Goal: Task Accomplishment & Management: Use online tool/utility

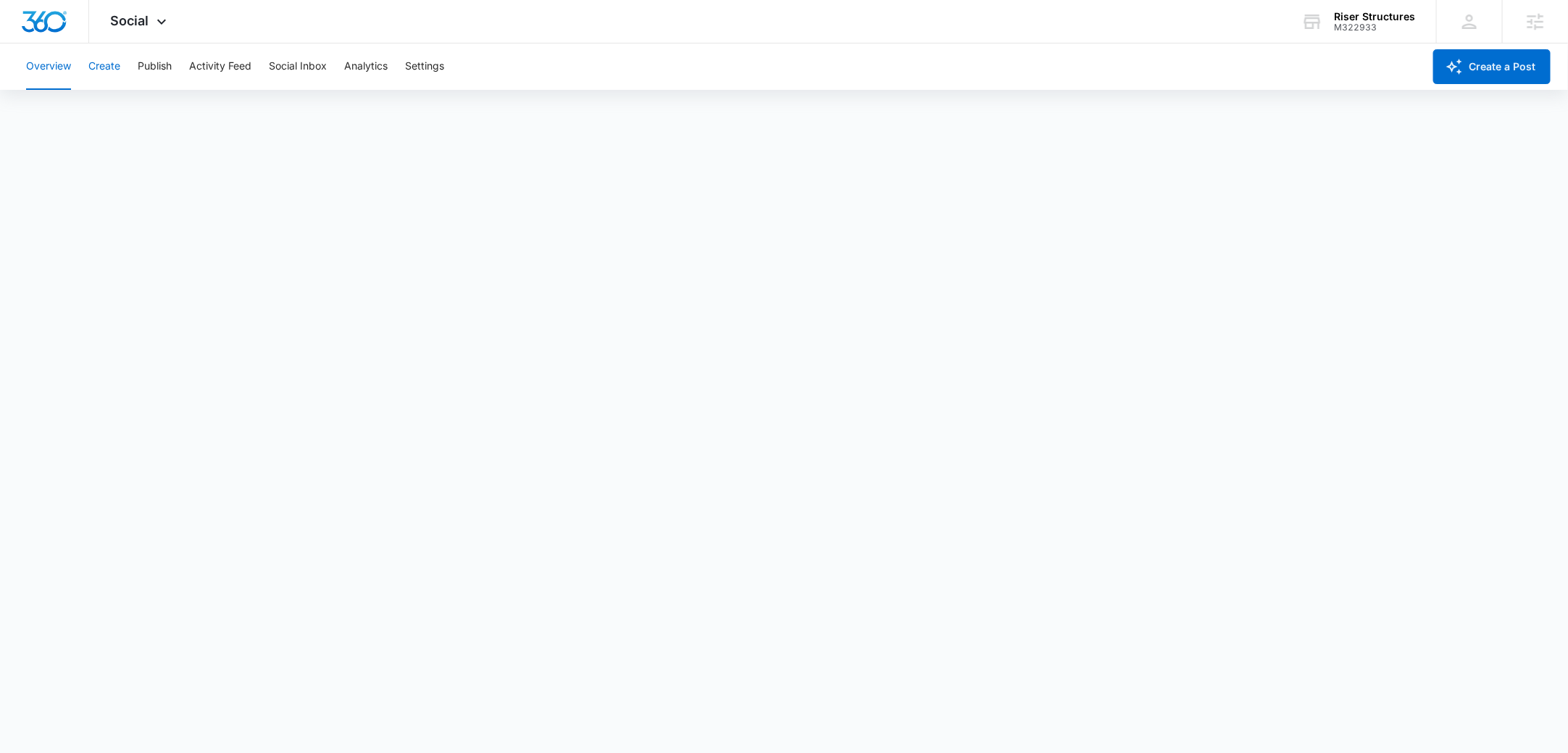
click at [104, 67] on button "Create" at bounding box center [104, 67] width 32 height 47
click at [161, 70] on button "Publish" at bounding box center [154, 67] width 34 height 47
click at [117, 120] on button "Schedules" at bounding box center [110, 111] width 49 height 41
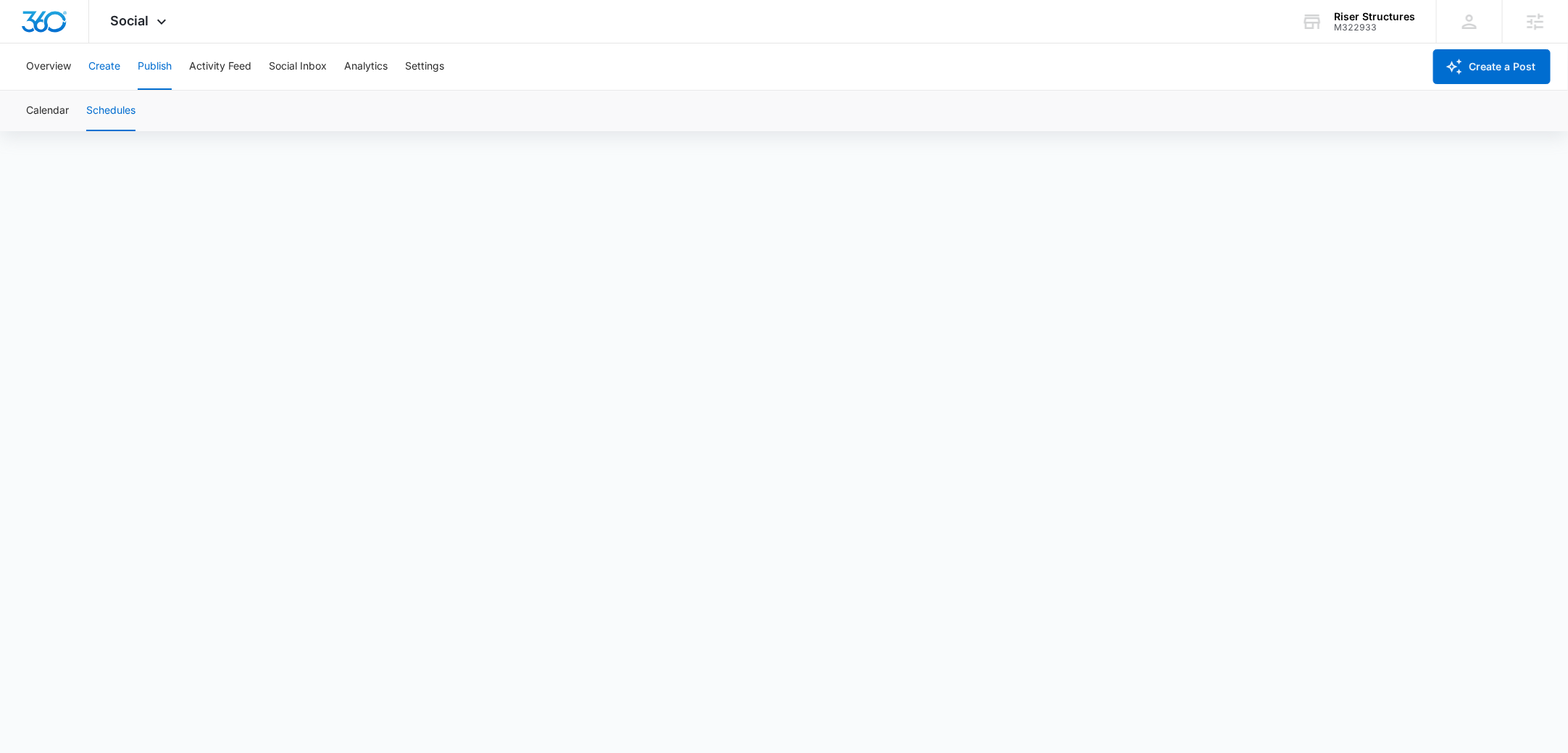
click at [107, 78] on button "Create" at bounding box center [104, 67] width 32 height 47
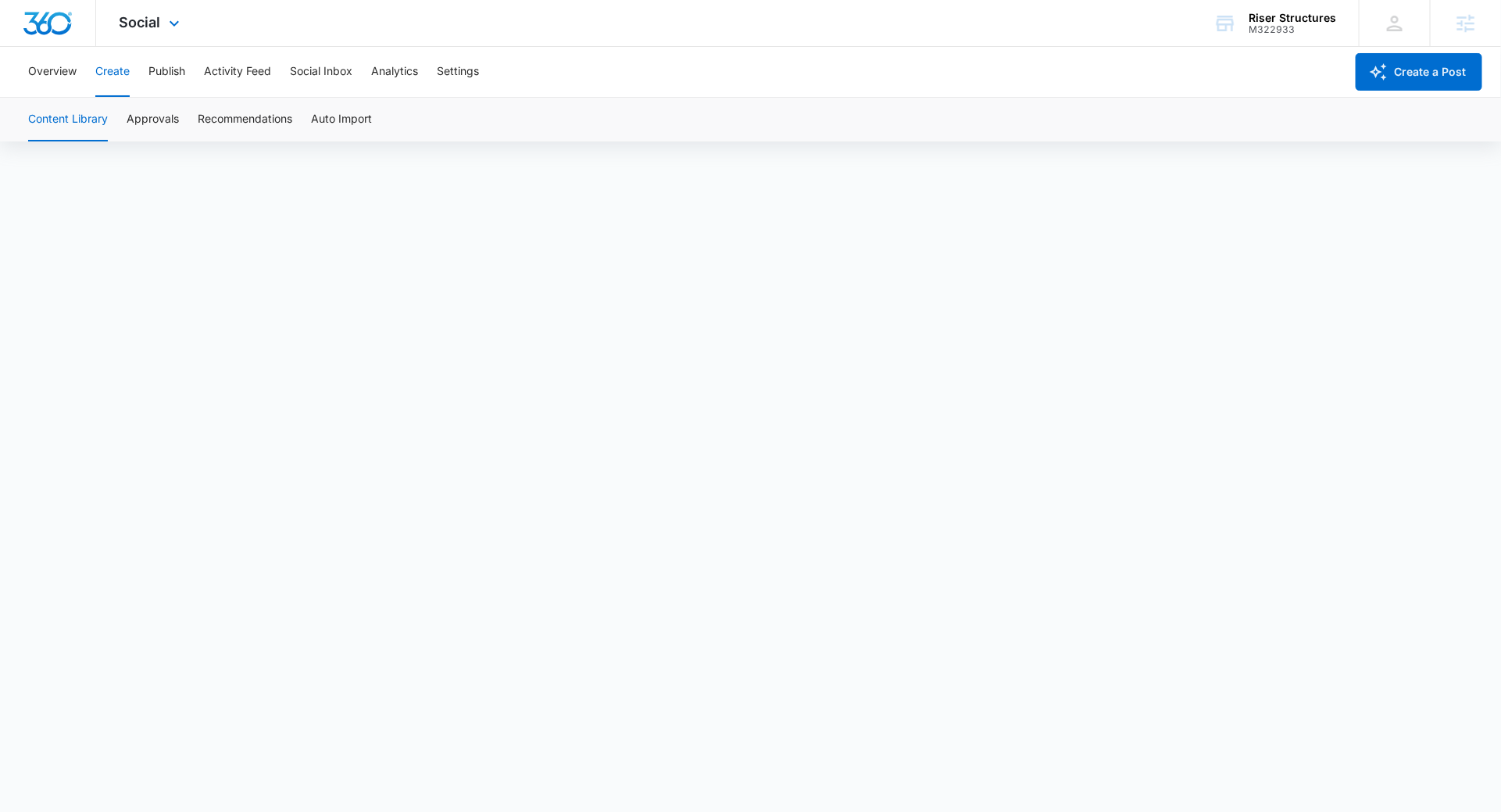
click at [176, 14] on div "Social Apps Reputation Websites Forms CRM Email Social Shop Content Ads Intelli…" at bounding box center [152, 22] width 111 height 46
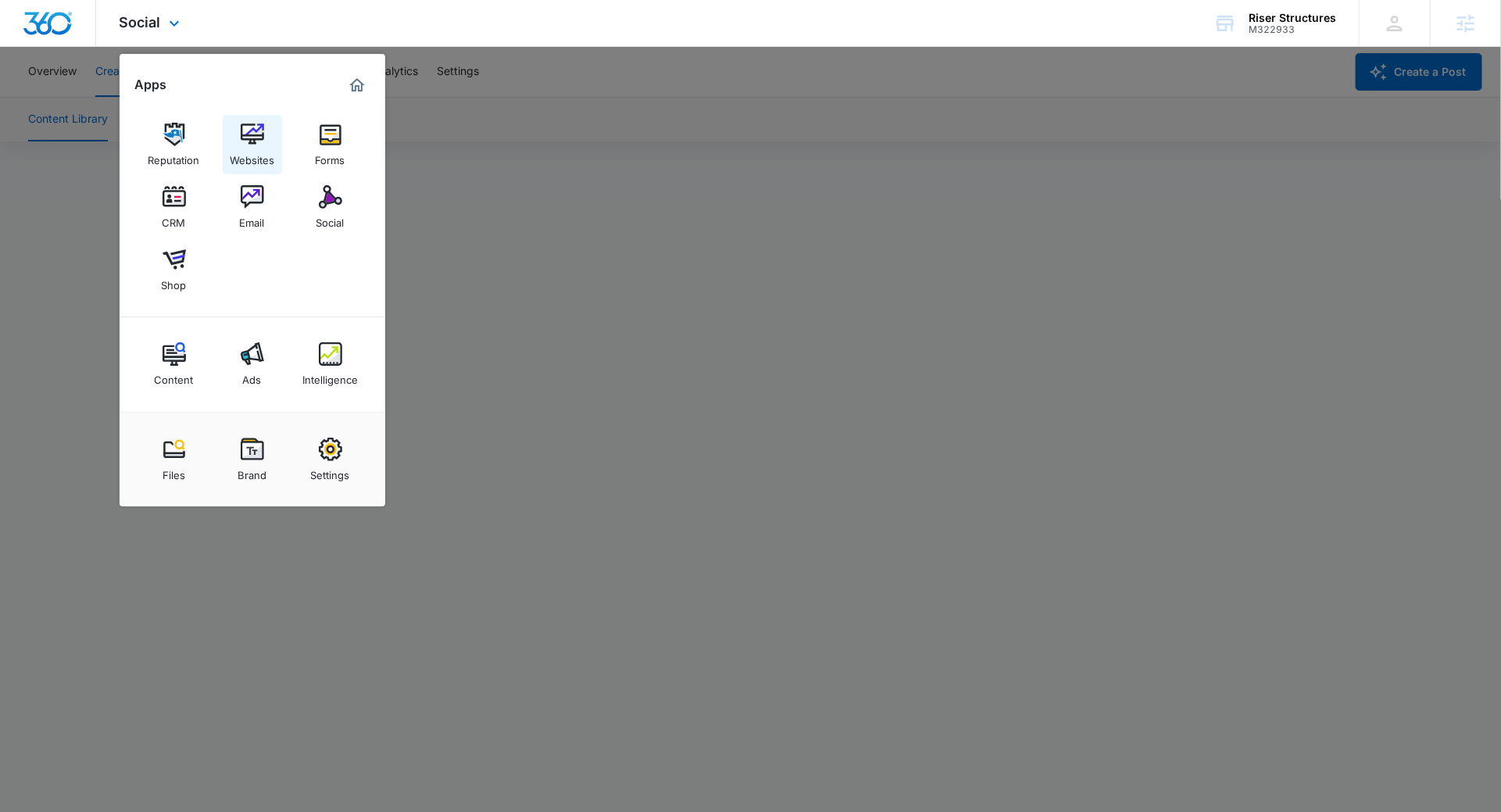
click at [255, 141] on img at bounding box center [252, 135] width 23 height 23
